Goal: Information Seeking & Learning: Learn about a topic

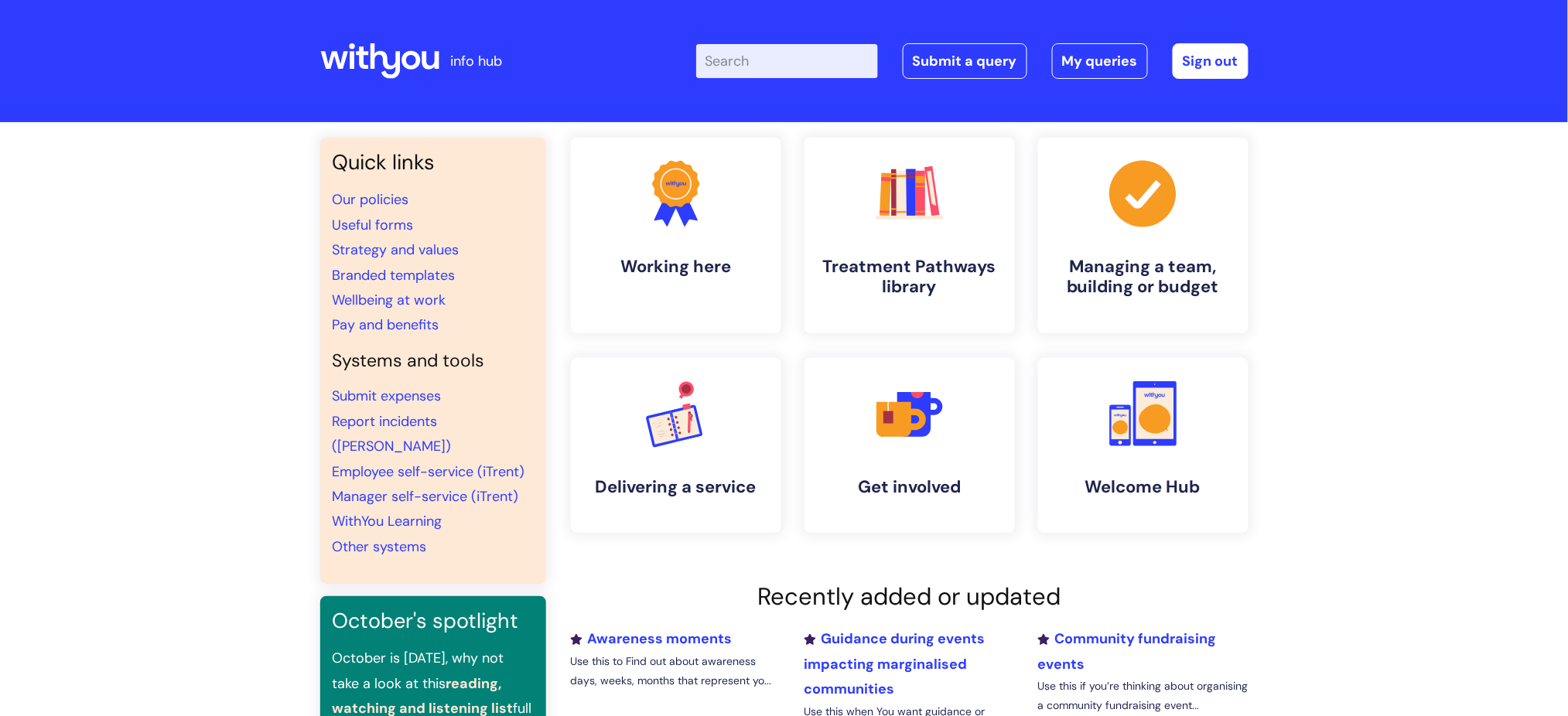
click at [831, 67] on input "Enter your search term here..." at bounding box center [788, 60] width 182 height 34
type input "pay"
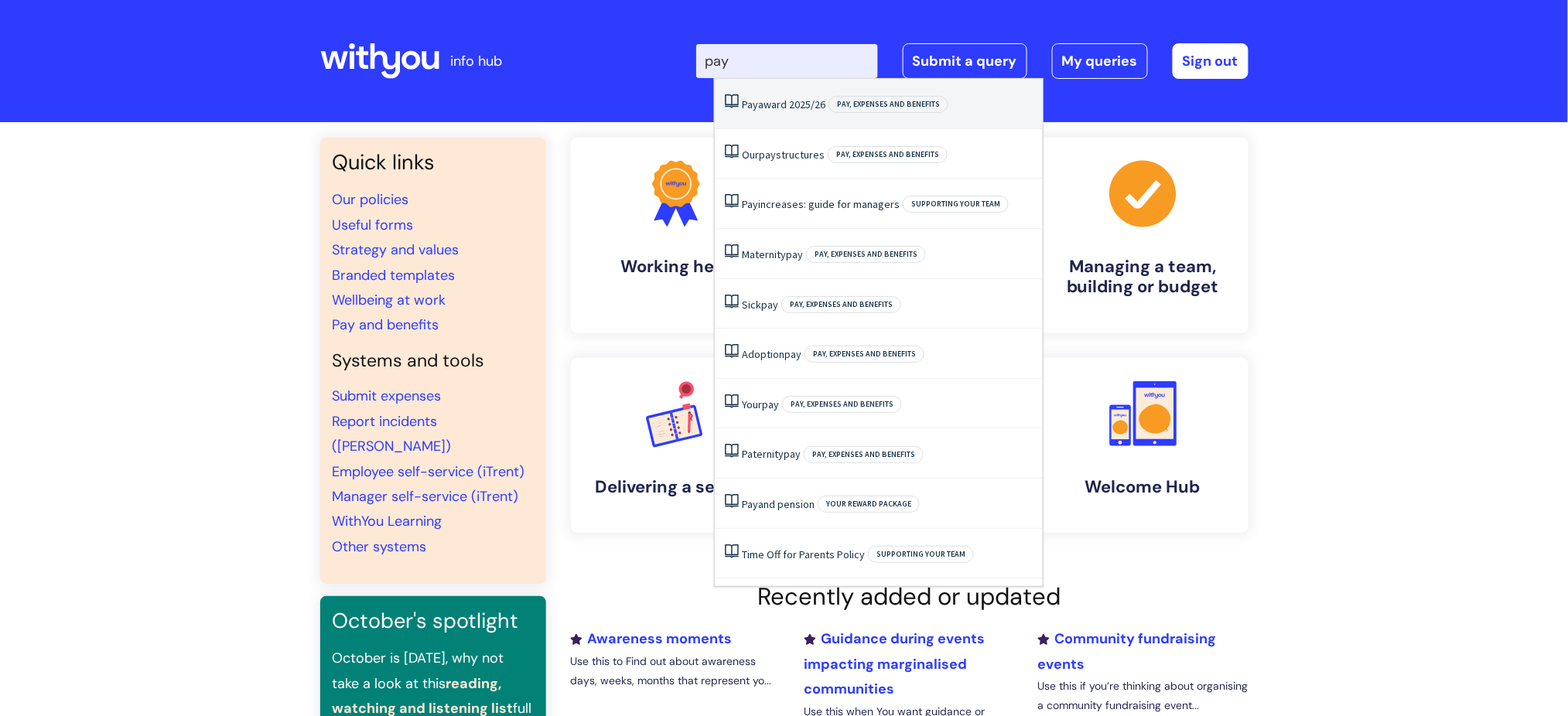
click at [773, 117] on li "Pay award 2025/26 Pay, expenses and benefits" at bounding box center [879, 104] width 328 height 50
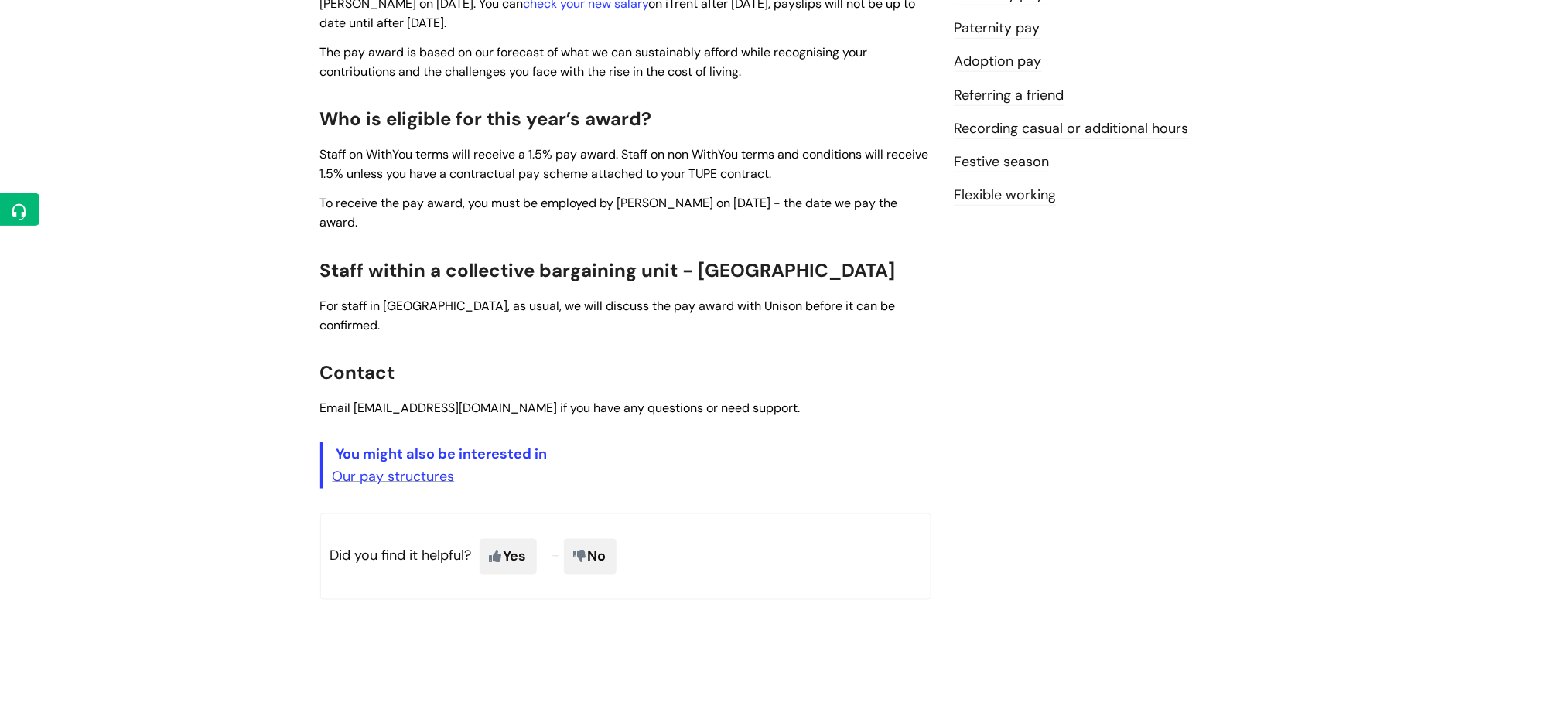
scroll to position [515, 0]
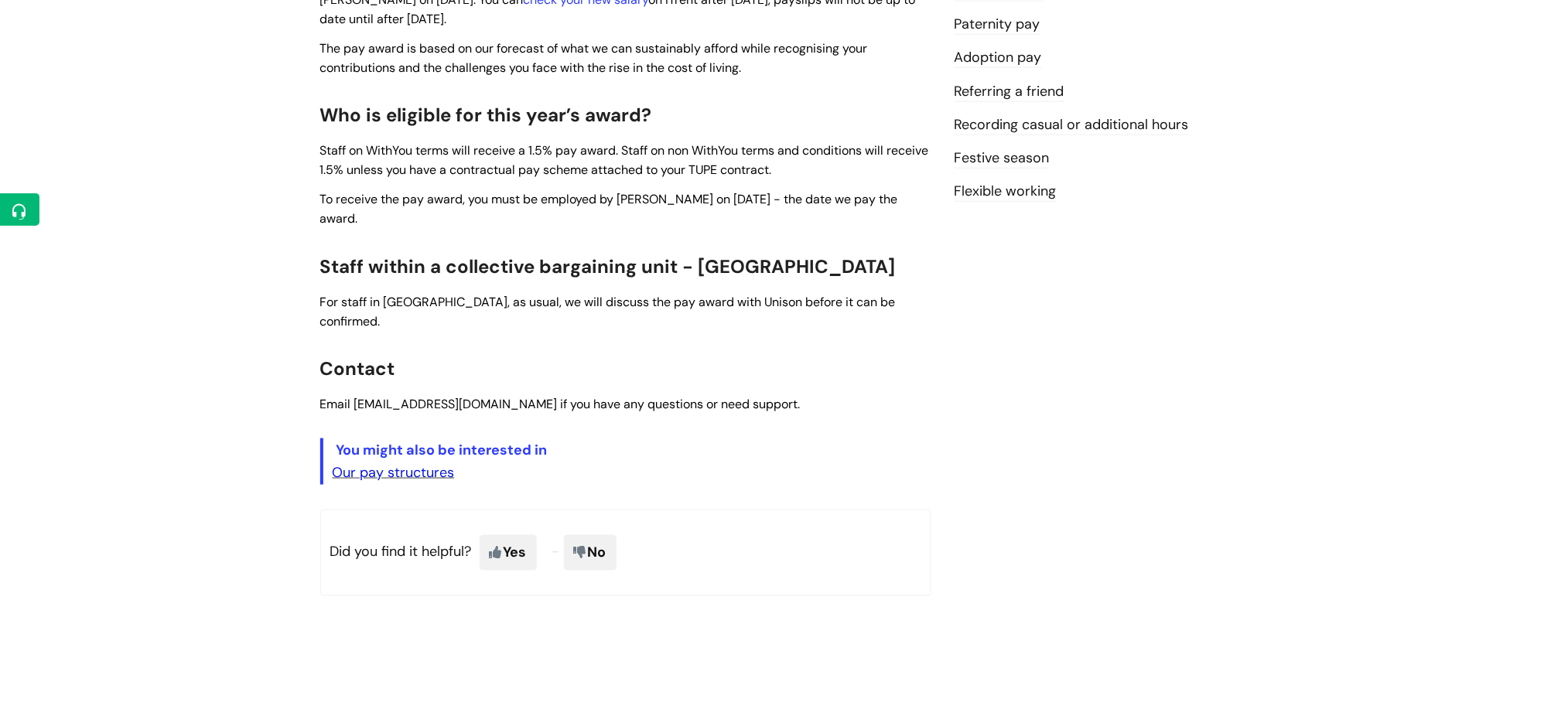
click at [449, 463] on link "Our pay structures" at bounding box center [394, 473] width 122 height 19
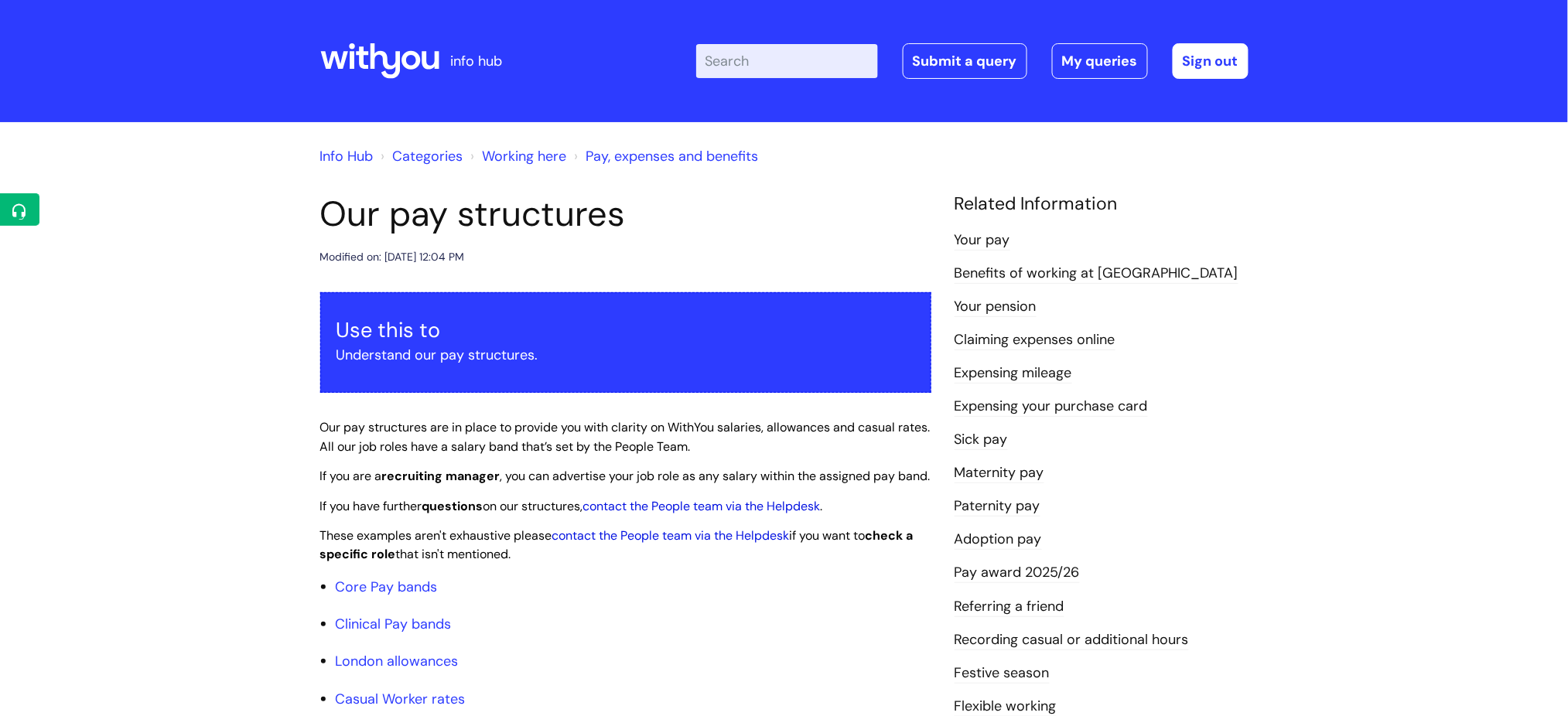
click at [1000, 278] on link "Benefits of working at [GEOGRAPHIC_DATA]" at bounding box center [1097, 274] width 284 height 20
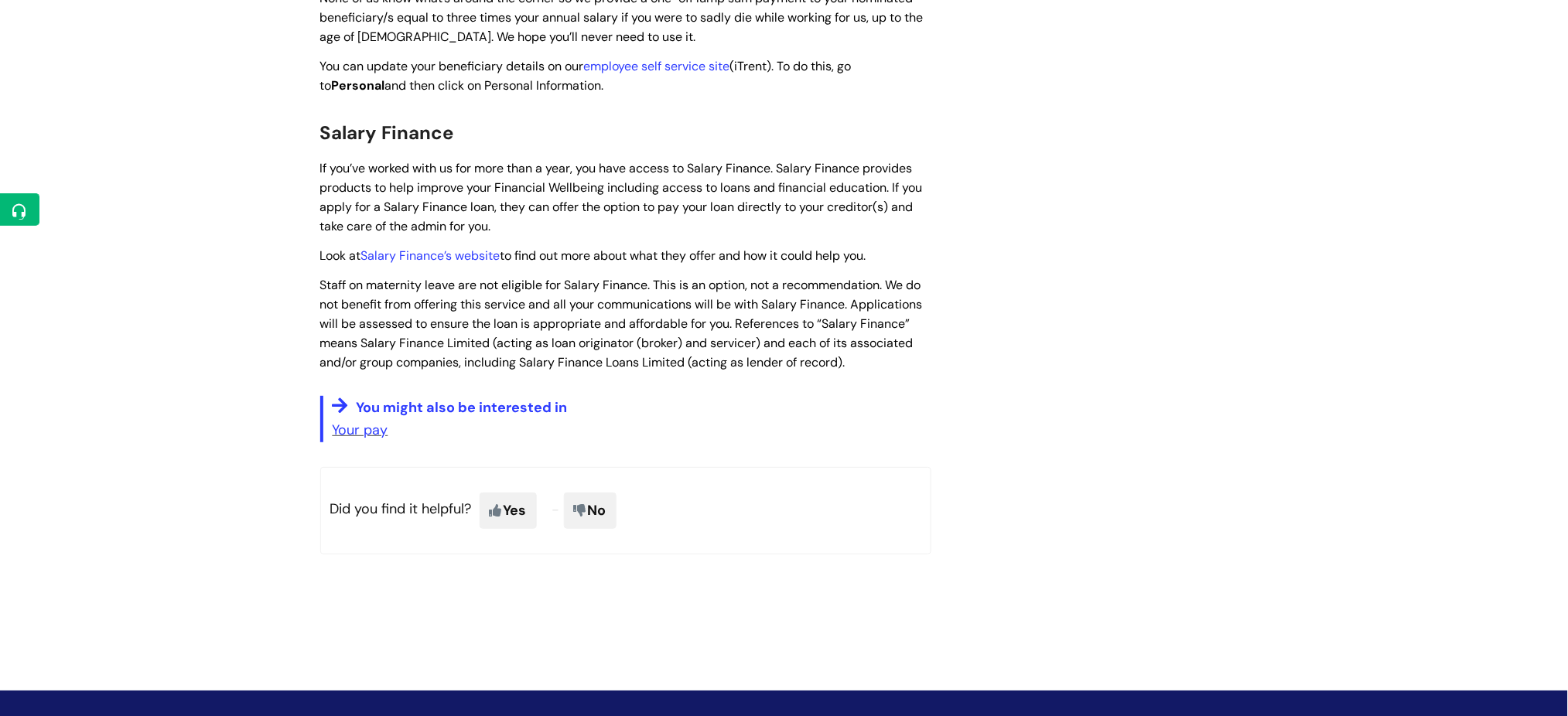
scroll to position [2166, 0]
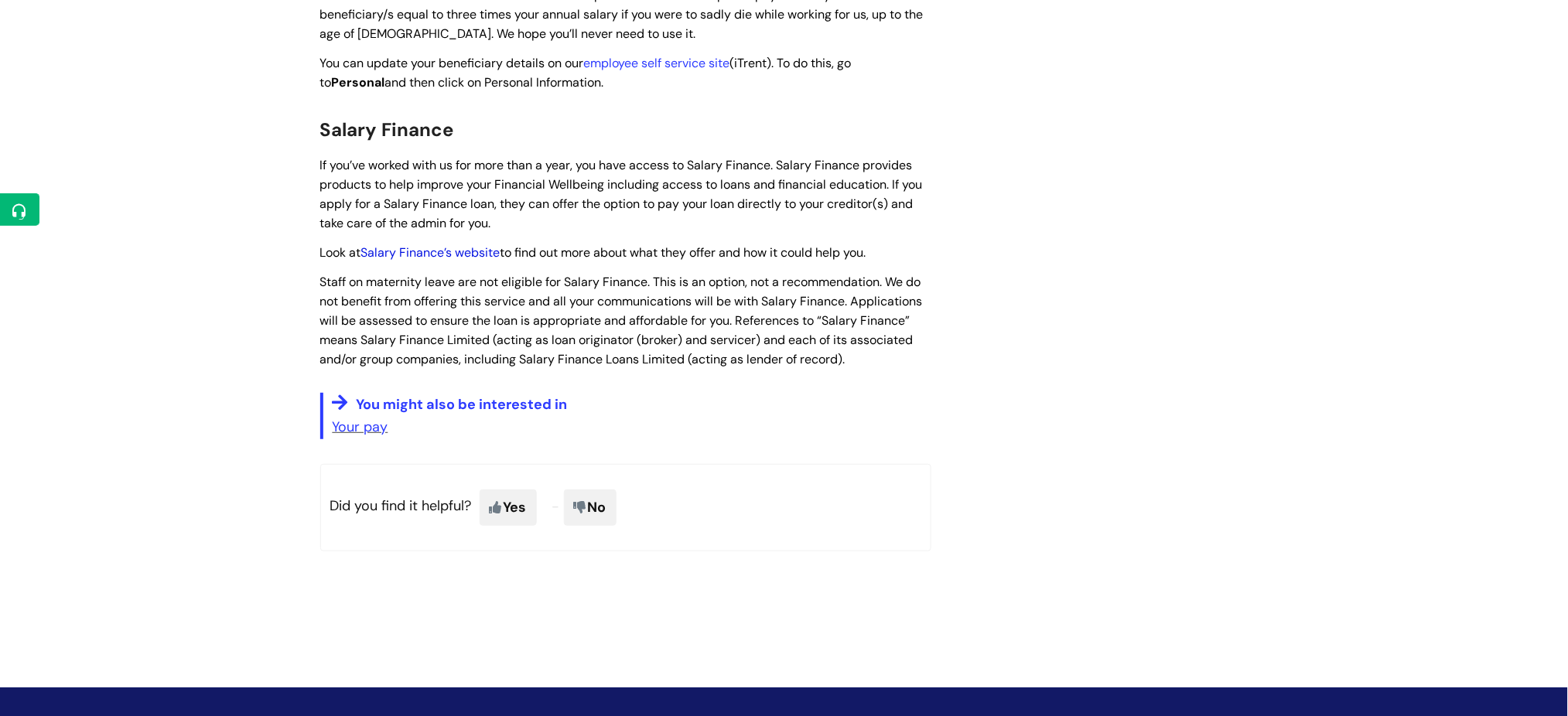
click at [464, 245] on link "Salary Finance’s website" at bounding box center [431, 253] width 140 height 16
